Goal: Task Accomplishment & Management: Manage account settings

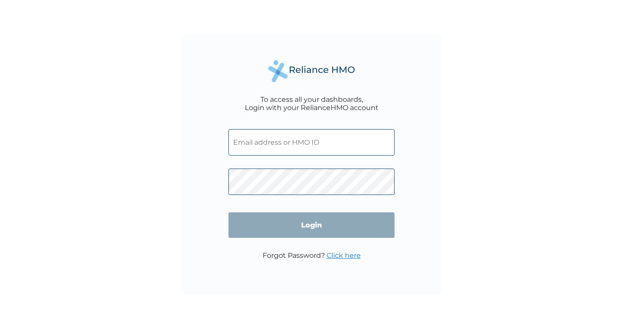
click at [311, 137] on input "text" at bounding box center [311, 142] width 166 height 26
paste input "EVG/10855/A"
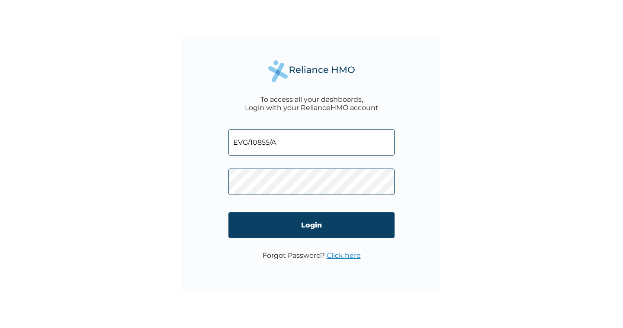
type input "EVG/10855/A"
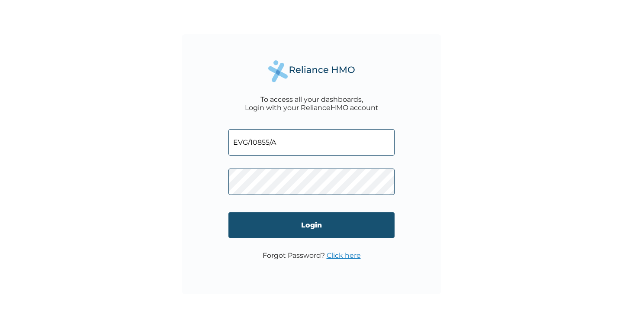
click at [309, 225] on input "Login" at bounding box center [311, 225] width 166 height 26
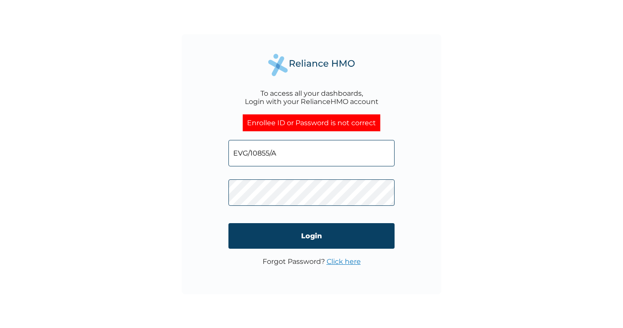
click at [171, 189] on div "To access all your dashboards, Login with your RelianceHMO account Enrollee ID …" at bounding box center [311, 164] width 623 height 328
click input "Login" at bounding box center [311, 236] width 166 height 26
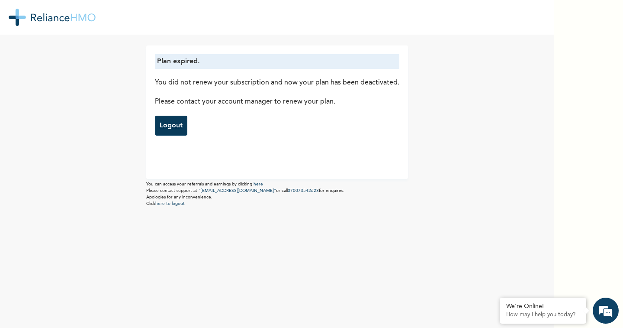
click at [179, 126] on link "Logout" at bounding box center [171, 126] width 32 height 20
